Goal: Task Accomplishment & Management: Manage account settings

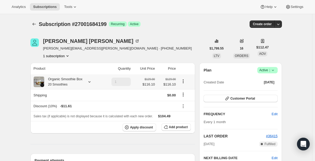
click at [90, 81] on icon at bounding box center [89, 81] width 5 height 5
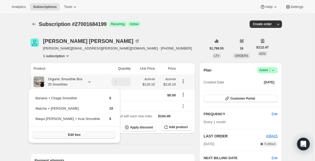
click at [76, 136] on button "Edit box" at bounding box center [74, 134] width 83 height 7
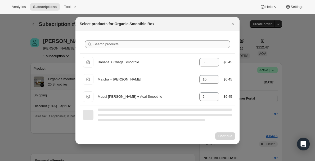
select select "gid://shopify/ProductVariant/47036929409255"
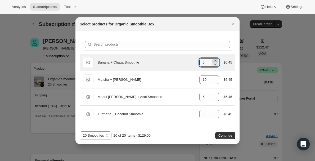
click at [216, 61] on icon ":rdf:" at bounding box center [215, 60] width 2 height 1
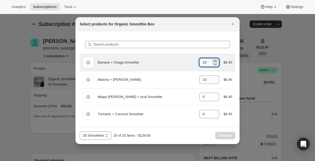
click at [216, 61] on icon ":rdf:" at bounding box center [215, 60] width 2 height 1
click at [216, 63] on icon ":rdf:" at bounding box center [215, 63] width 5 height 5
type input "10"
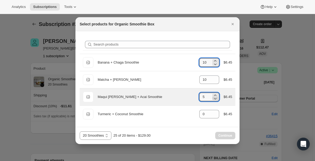
click at [217, 96] on icon ":rdf:" at bounding box center [215, 98] width 5 height 5
click at [216, 99] on icon ":rdf:" at bounding box center [215, 98] width 5 height 5
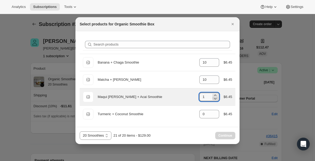
type input "0"
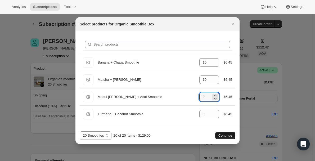
click at [225, 135] on span "Continue" at bounding box center [226, 136] width 14 height 4
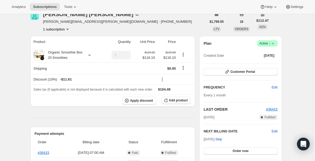
scroll to position [53, 0]
